Goal: Task Accomplishment & Management: Manage account settings

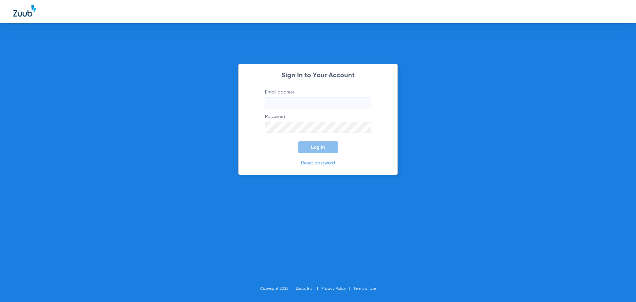
type input "[EMAIL_ADDRESS][DOMAIN_NAME]"
click at [315, 144] on span "Log In" at bounding box center [318, 146] width 14 height 5
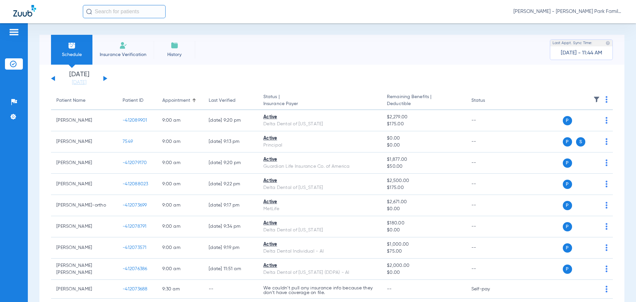
click at [105, 77] on button at bounding box center [105, 78] width 4 height 5
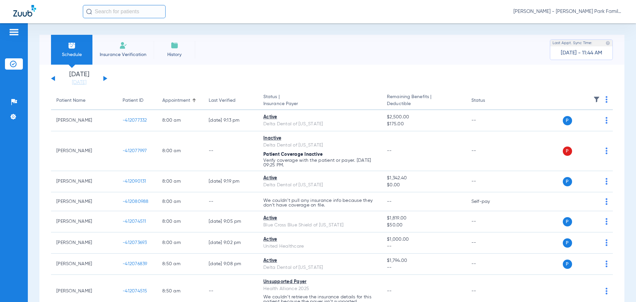
click at [593, 104] on div at bounding box center [596, 100] width 7 height 9
click at [593, 100] on img at bounding box center [596, 99] width 7 height 7
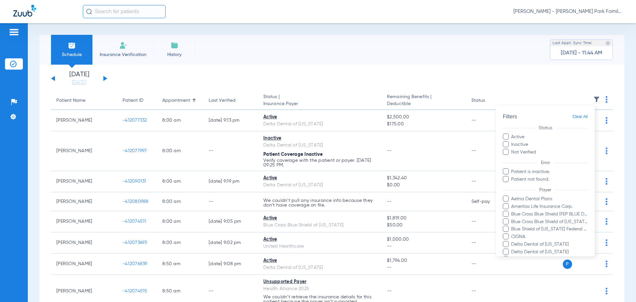
scroll to position [128, 0]
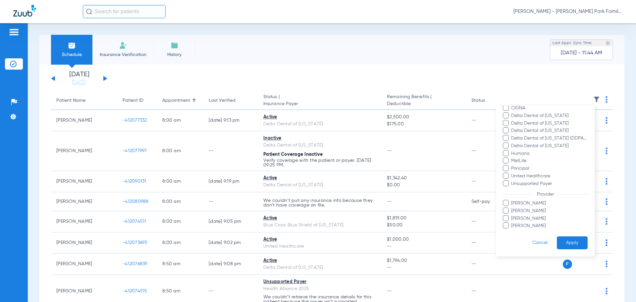
click at [520, 204] on span "[PERSON_NAME]" at bounding box center [549, 203] width 77 height 7
click at [512, 208] on input "[PERSON_NAME]" at bounding box center [512, 208] width 0 height 0
click at [561, 241] on button "Apply" at bounding box center [572, 242] width 31 height 13
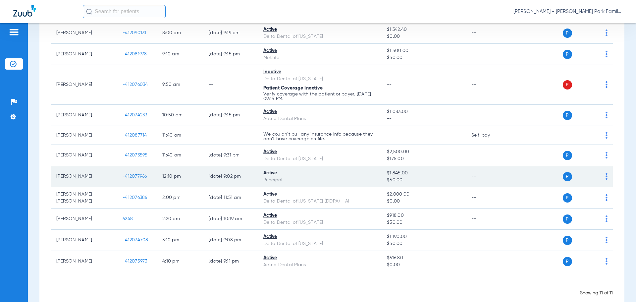
scroll to position [99, 0]
